Goal: Navigation & Orientation: Find specific page/section

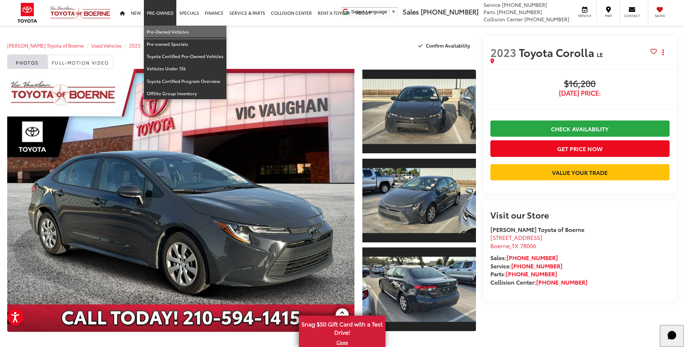
click at [163, 29] on link "Pre-Owned Vehicles" at bounding box center [185, 32] width 83 height 12
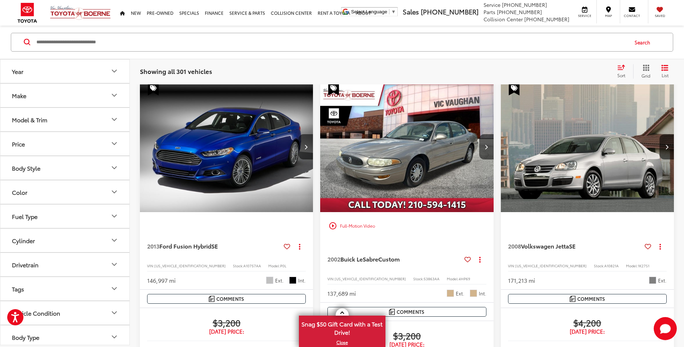
scroll to position [577, 0]
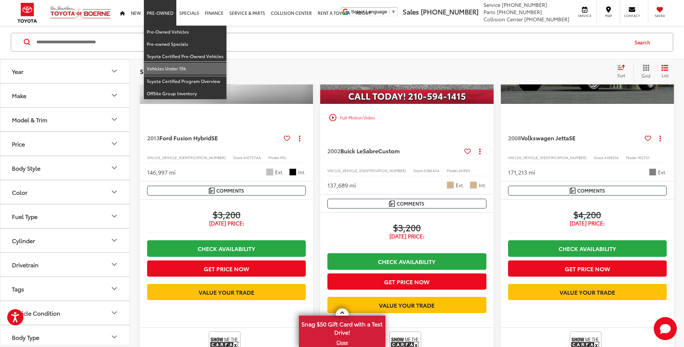
drag, startPoint x: 168, startPoint y: 68, endPoint x: 342, endPoint y: 114, distance: 179.8
click at [168, 68] on link "Vehicles Under 15k" at bounding box center [185, 68] width 83 height 12
